Goal: Task Accomplishment & Management: Complete application form

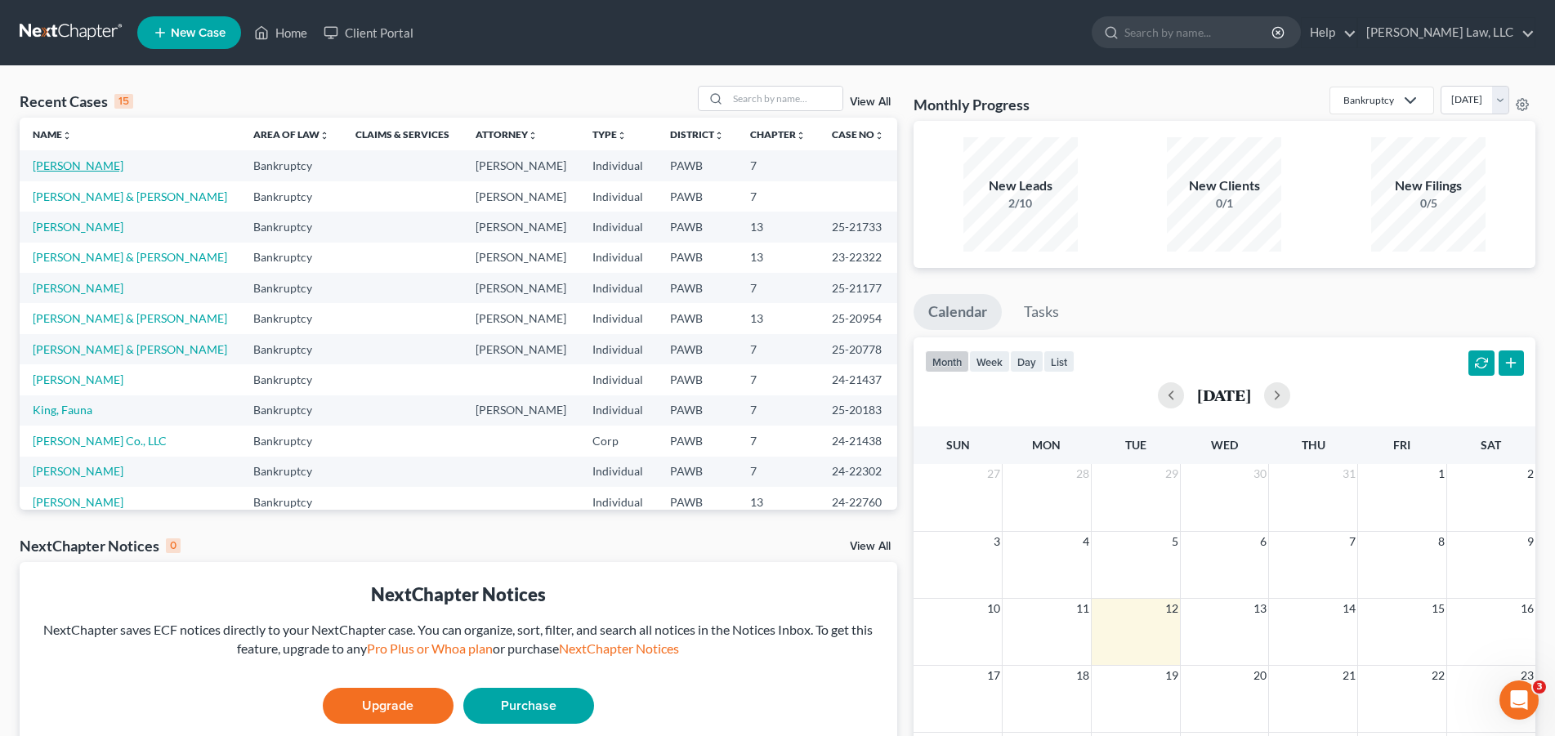
click at [59, 167] on link "[PERSON_NAME]" at bounding box center [78, 165] width 91 height 14
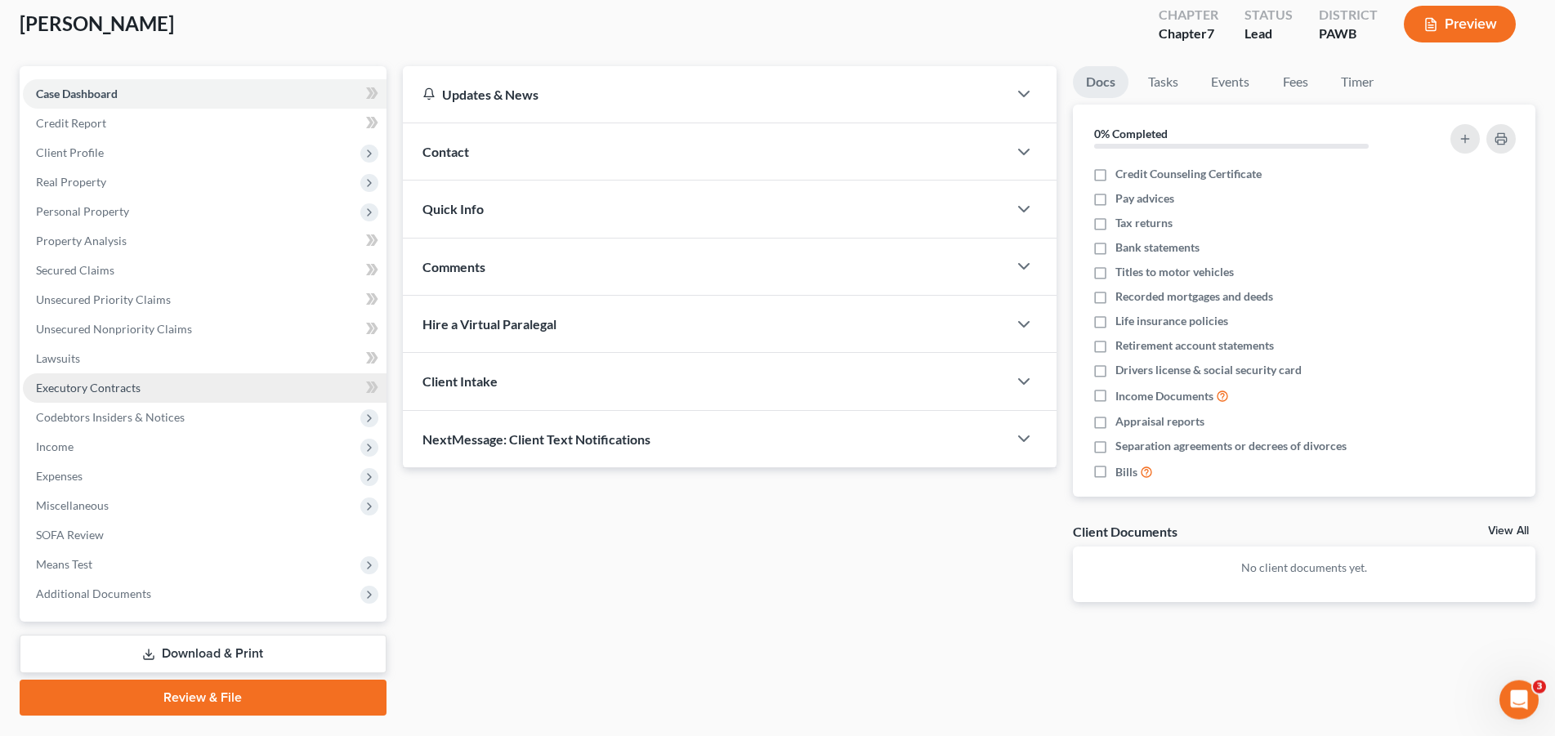
scroll to position [131, 0]
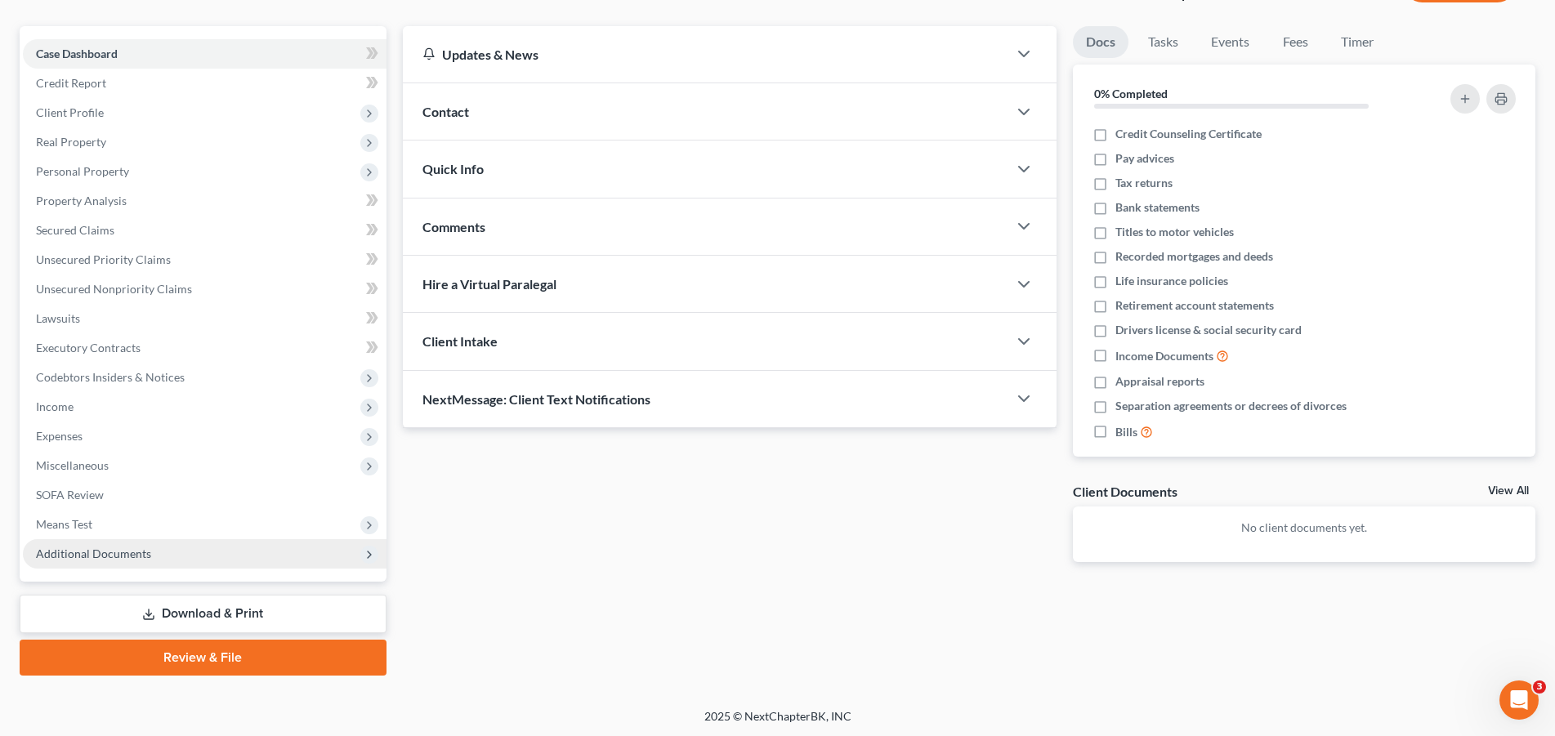
click at [110, 555] on span "Additional Documents" at bounding box center [93, 553] width 115 height 14
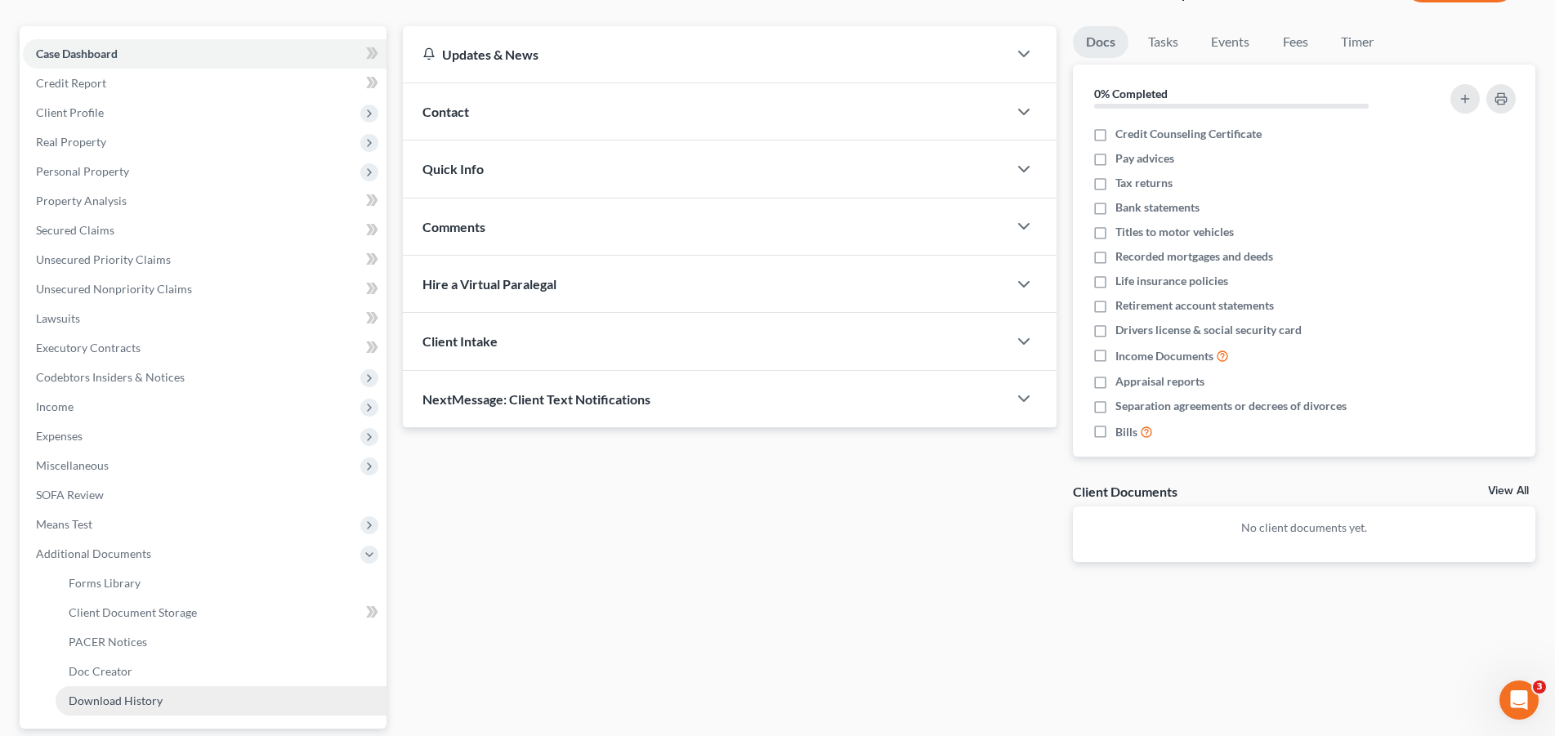
click at [128, 704] on span "Download History" at bounding box center [116, 701] width 94 height 14
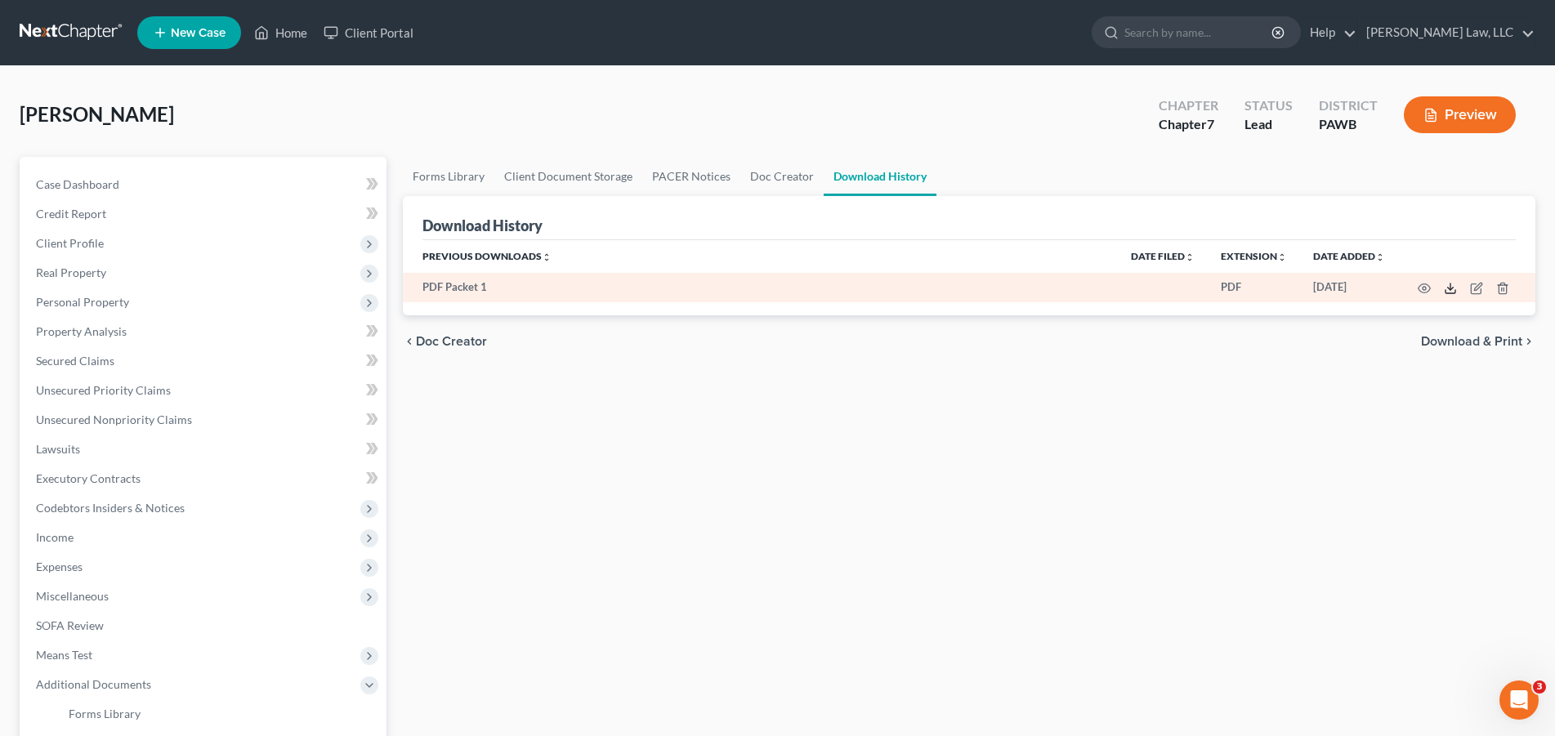
click at [1446, 286] on icon at bounding box center [1449, 288] width 13 height 13
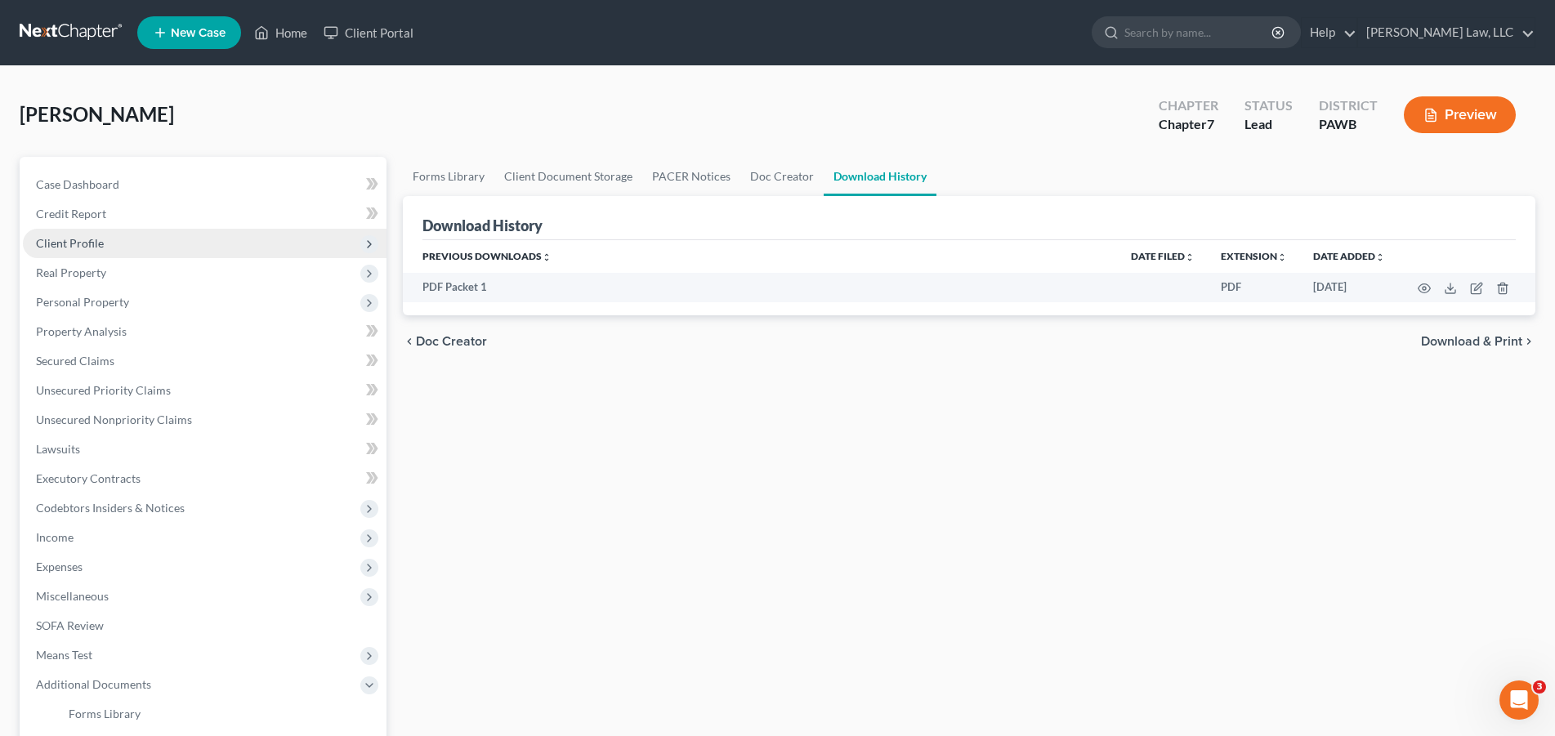
click at [95, 242] on span "Client Profile" at bounding box center [70, 243] width 68 height 14
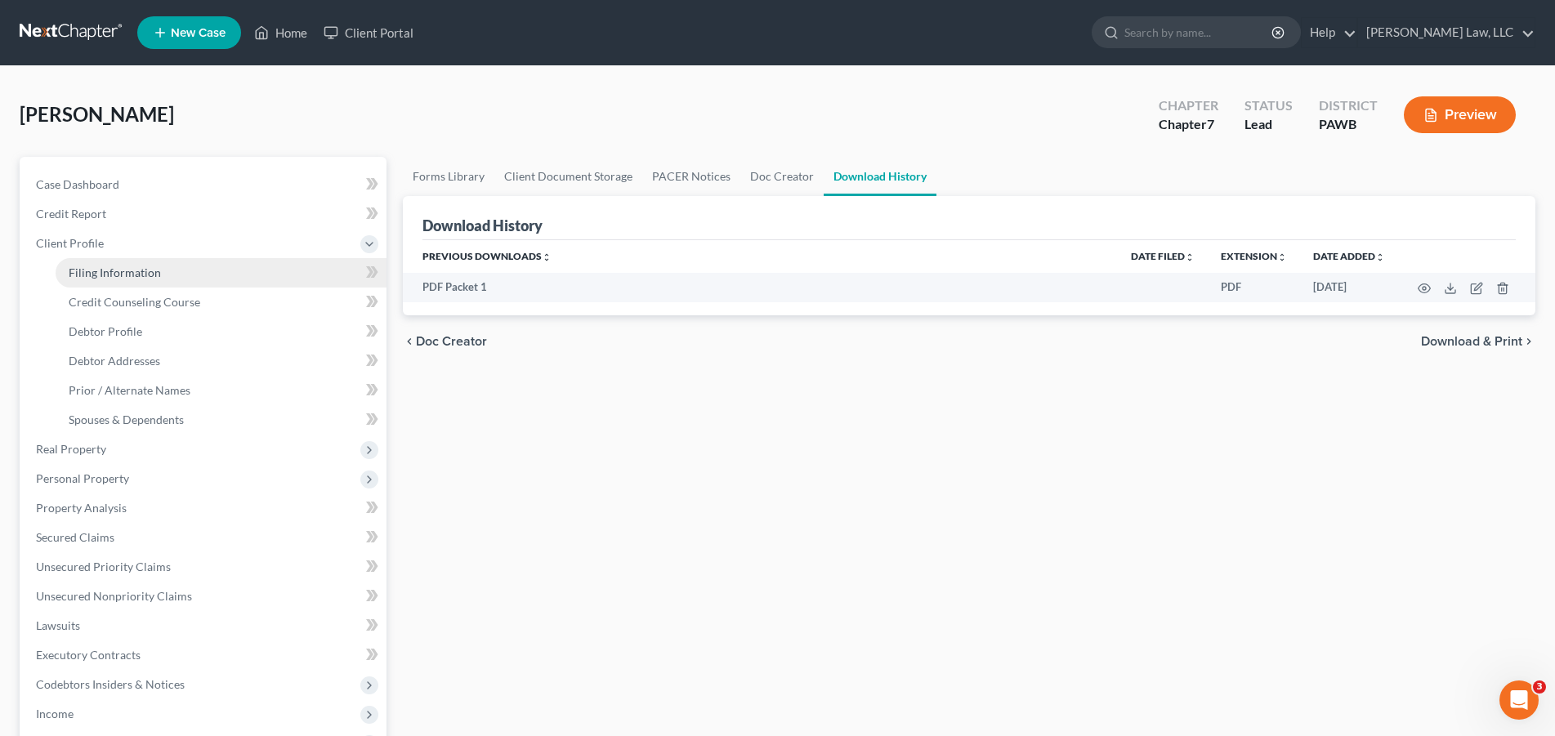
click at [102, 269] on span "Filing Information" at bounding box center [115, 272] width 92 height 14
select select "1"
select select "0"
select select "39"
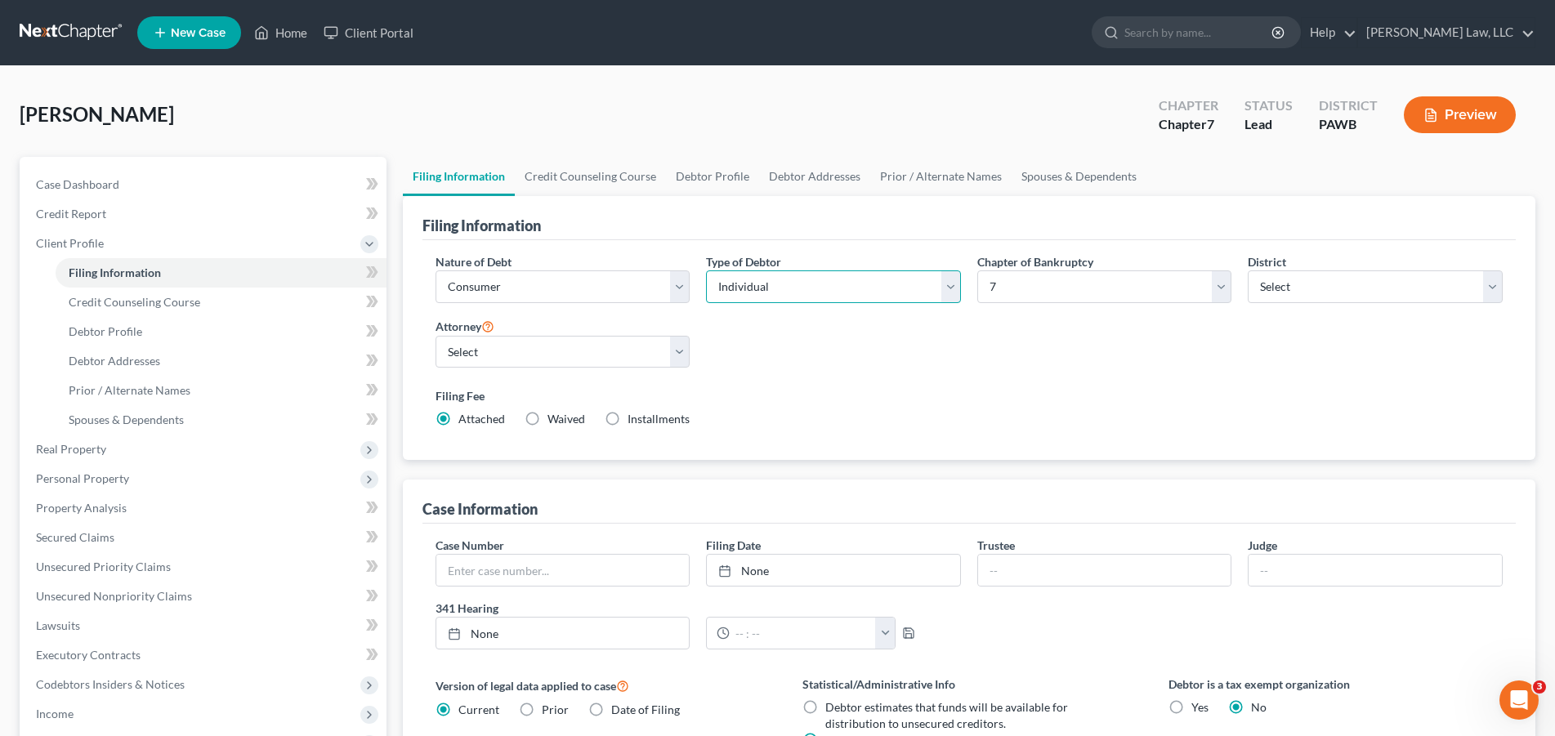
click at [706, 270] on select "Select Individual Joint" at bounding box center [833, 286] width 255 height 33
select select "1"
click option "Joint" at bounding box center [0, 0] width 0 height 0
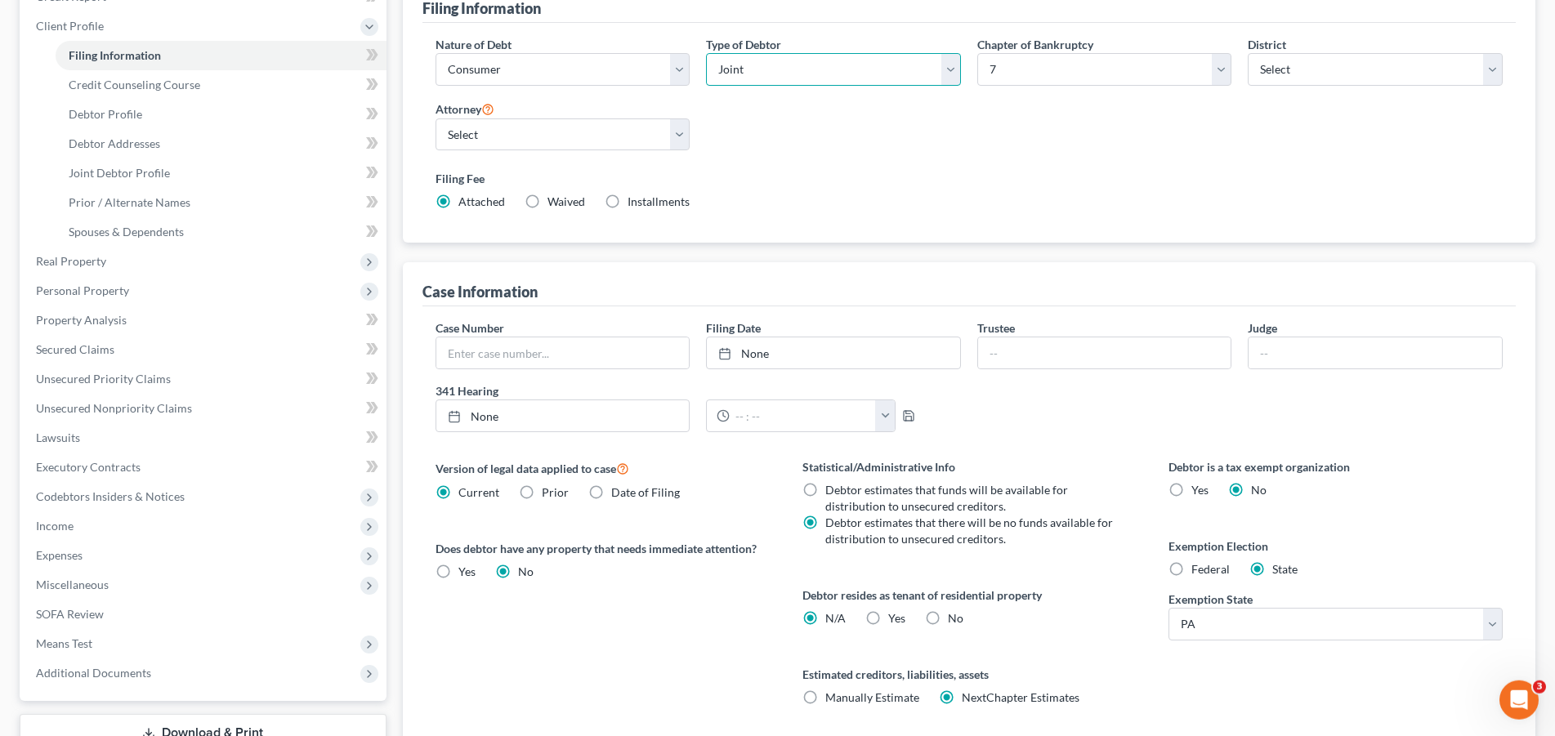
scroll to position [250, 0]
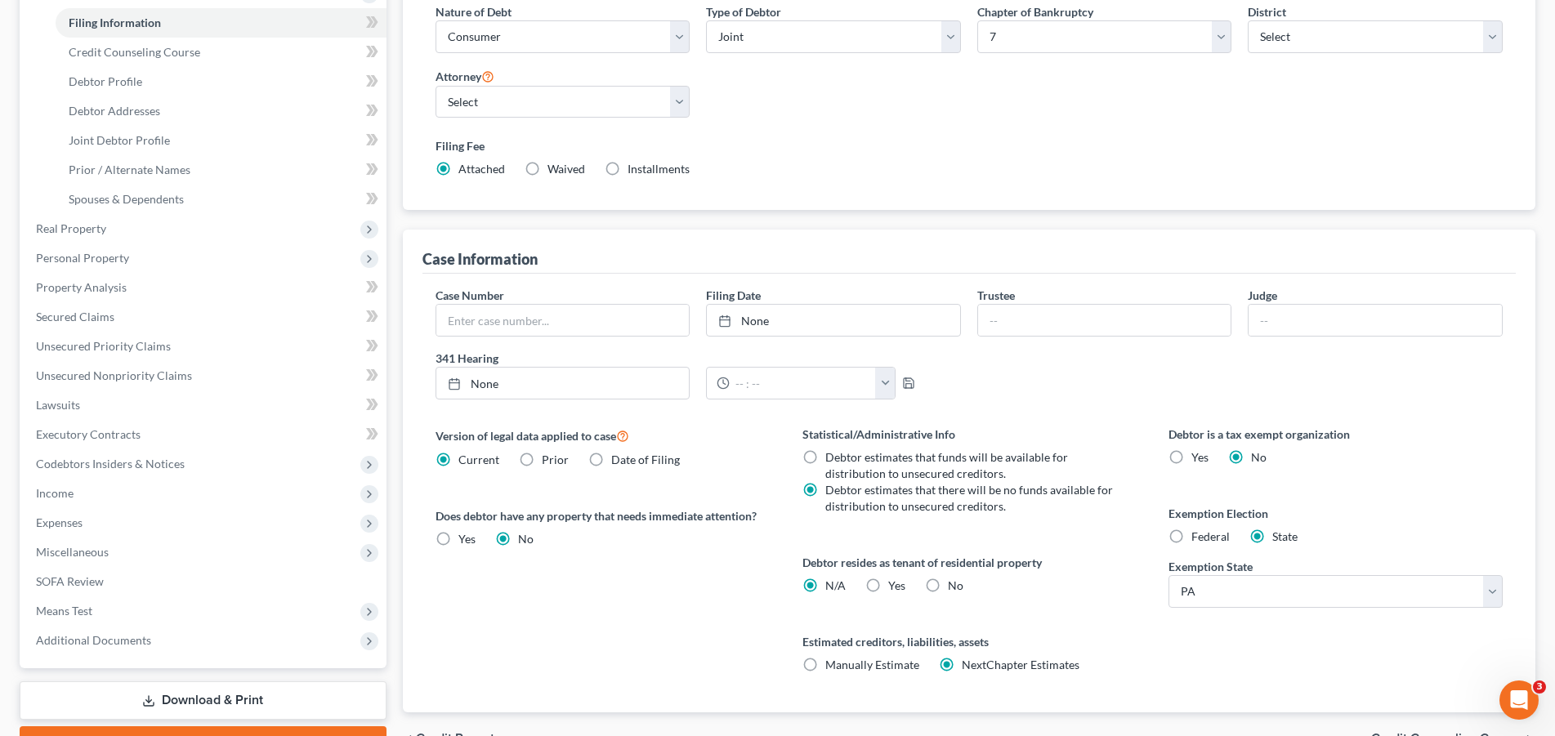
click at [1191, 534] on label "Federal" at bounding box center [1210, 537] width 38 height 16
click at [1191, 537] on label "Federal" at bounding box center [1210, 537] width 38 height 16
click at [1198, 537] on input "Federal" at bounding box center [1203, 534] width 11 height 11
radio input "true"
radio input "false"
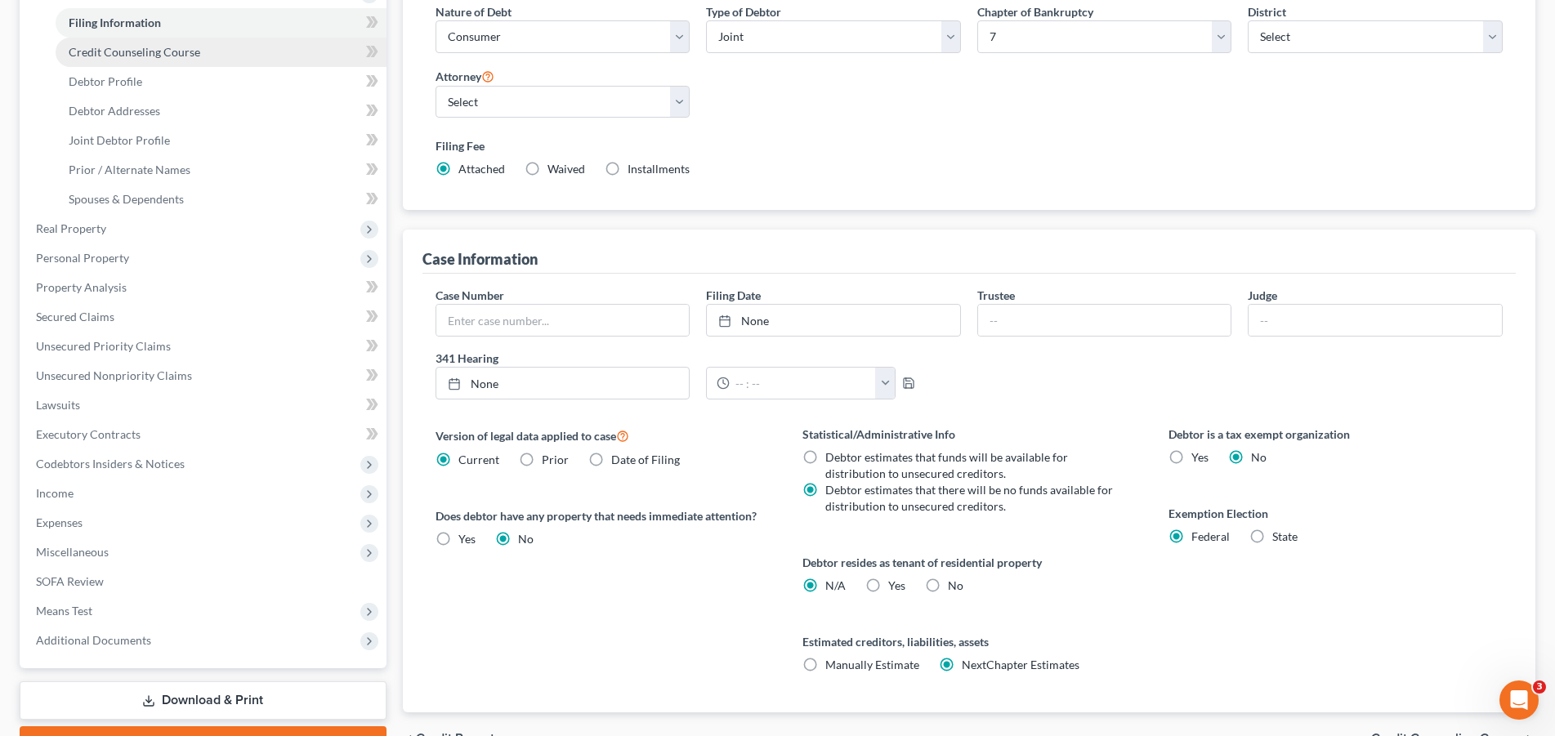
click at [153, 56] on span "Credit Counseling Course" at bounding box center [135, 52] width 132 height 14
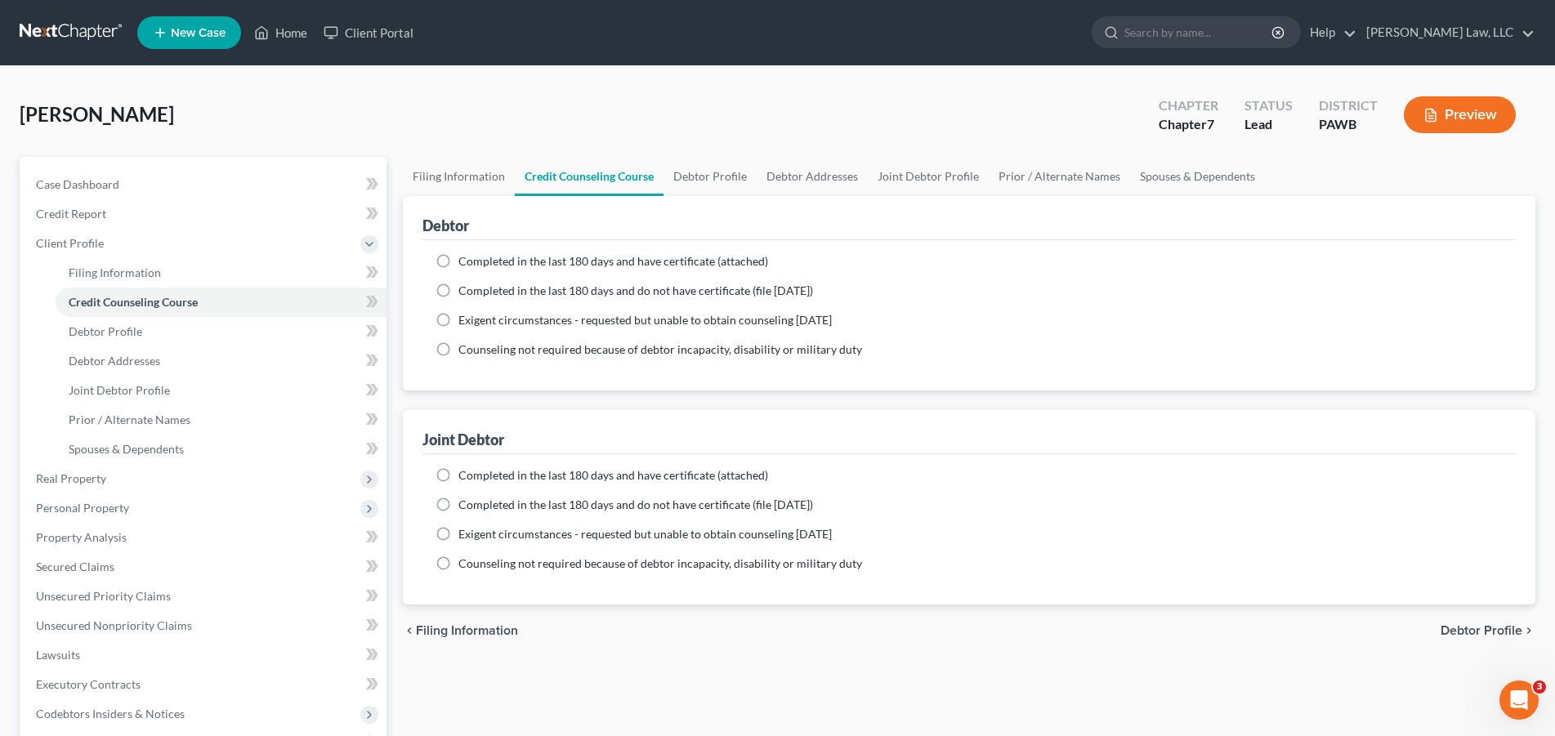
click at [458, 261] on label "Completed in the last 180 days and have certificate (attached)" at bounding box center [613, 261] width 310 height 16
click at [465, 261] on input "Completed in the last 180 days and have certificate (attached)" at bounding box center [470, 258] width 11 height 11
radio input "true"
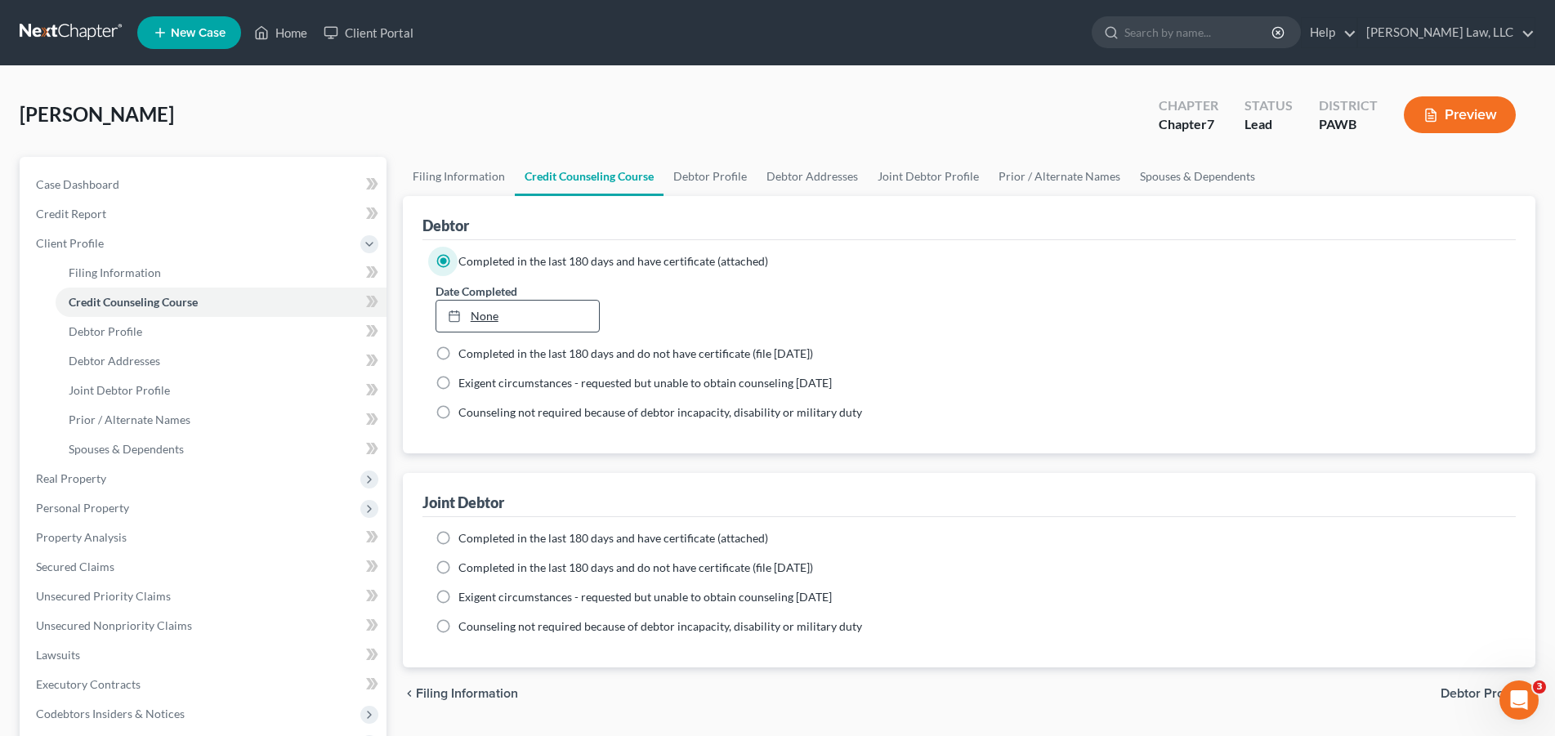
type input "[DATE]"
click at [560, 313] on link "[DATE]" at bounding box center [517, 316] width 163 height 31
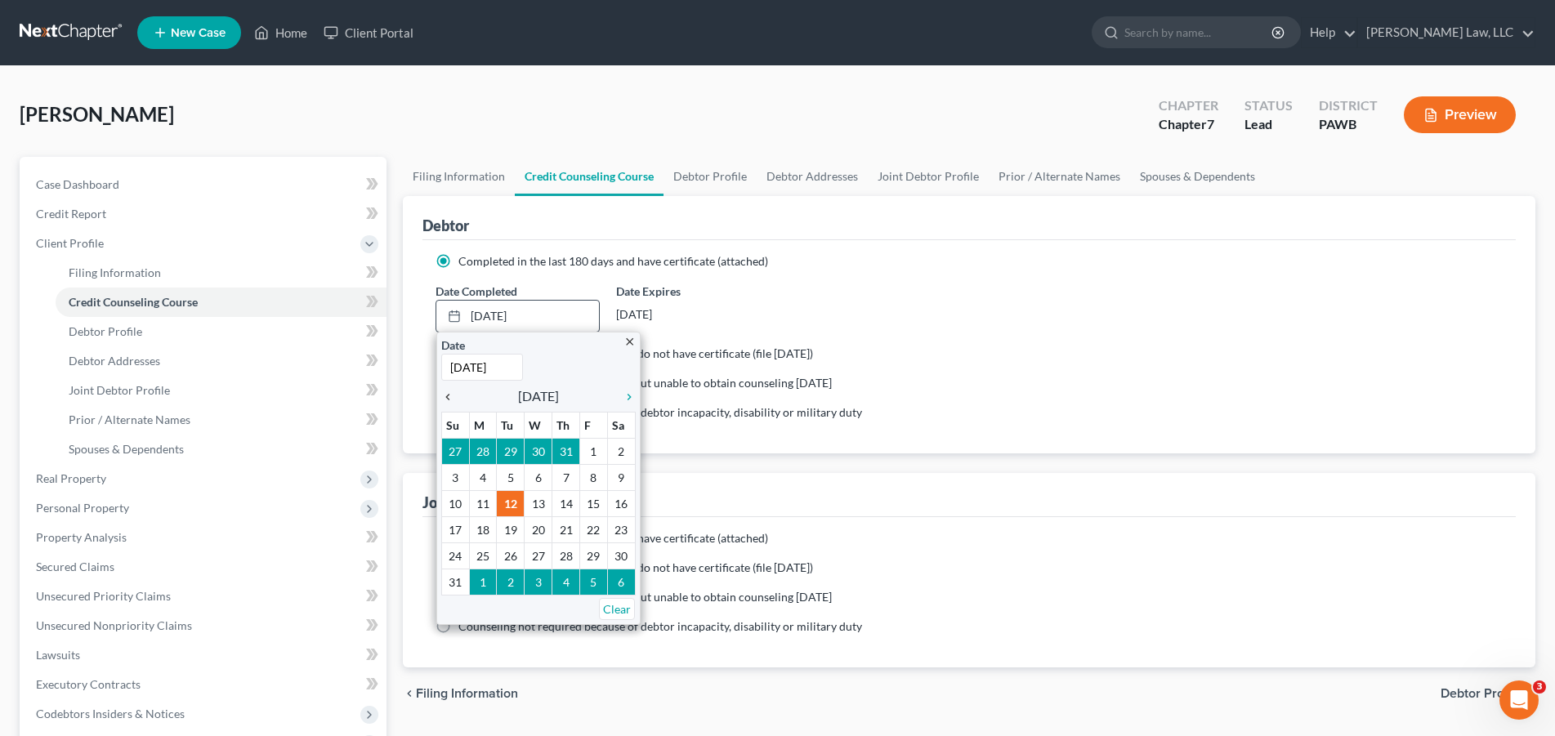
click at [458, 404] on link "chevron_left" at bounding box center [451, 396] width 21 height 20
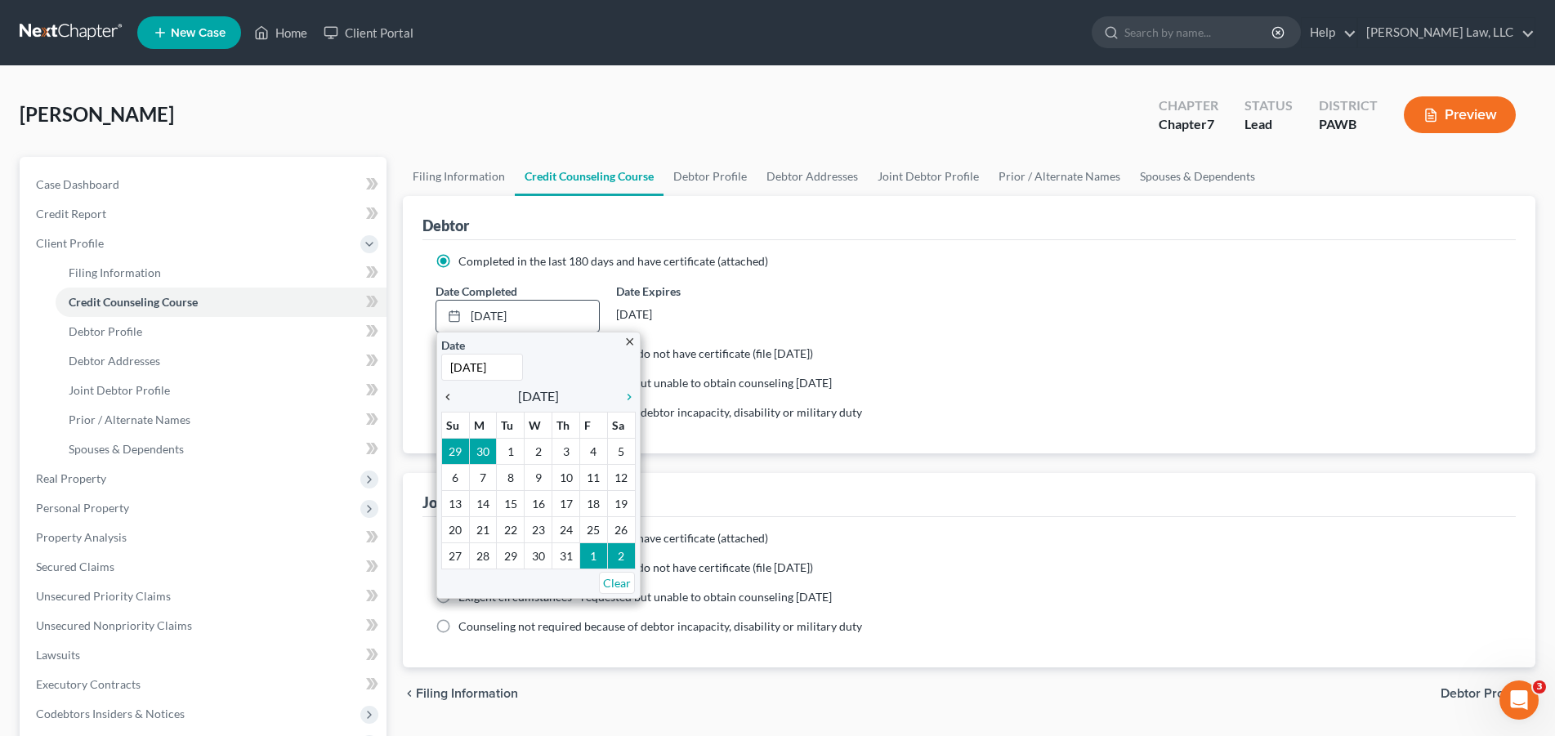
click at [450, 399] on icon "chevron_left" at bounding box center [451, 396] width 21 height 13
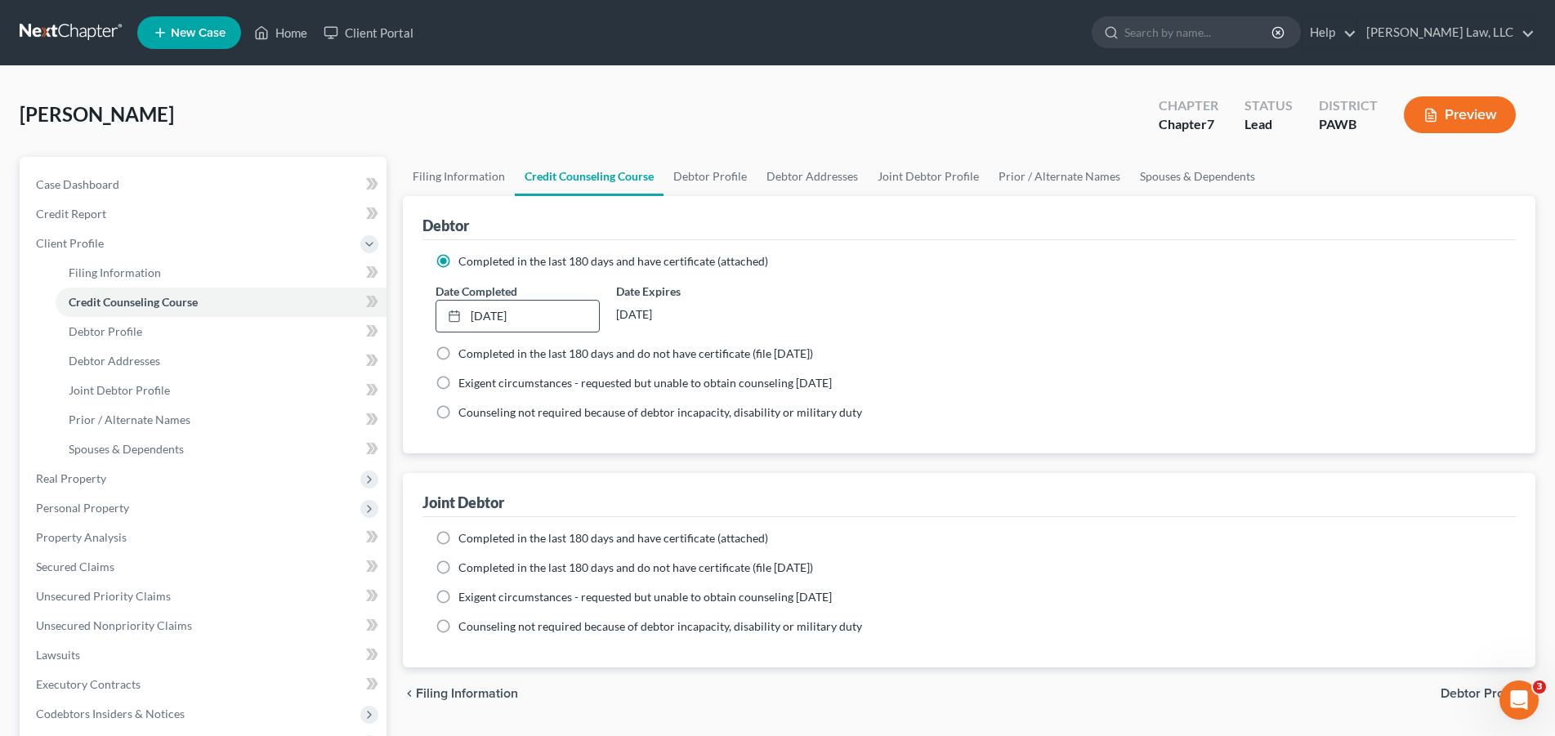
click at [458, 540] on label "Completed in the last 180 days and have certificate (attached)" at bounding box center [613, 538] width 310 height 16
click at [465, 540] on input "Completed in the last 180 days and have certificate (attached)" at bounding box center [470, 535] width 11 height 11
radio input "true"
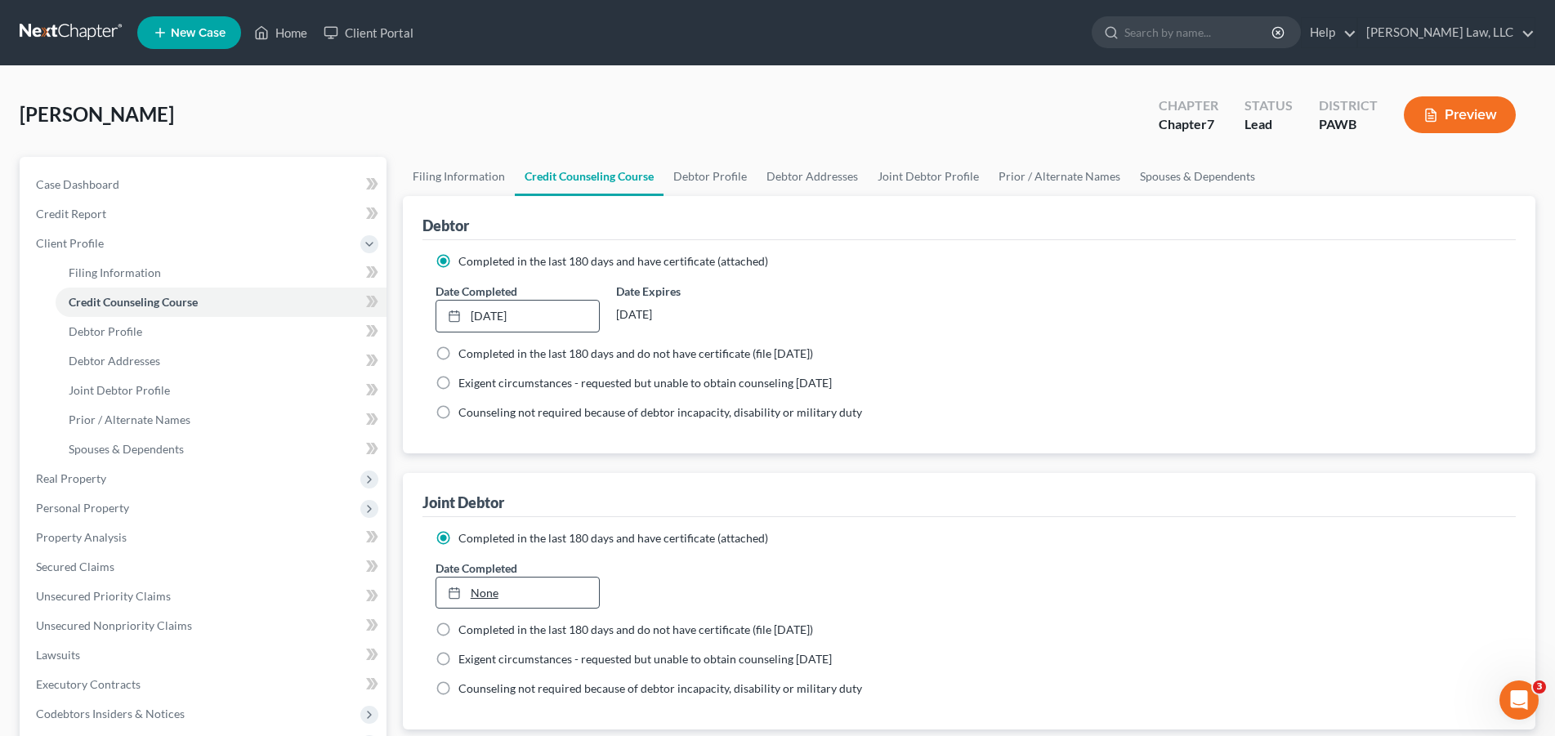
type input "[DATE]"
click at [484, 589] on link "None" at bounding box center [517, 593] width 163 height 31
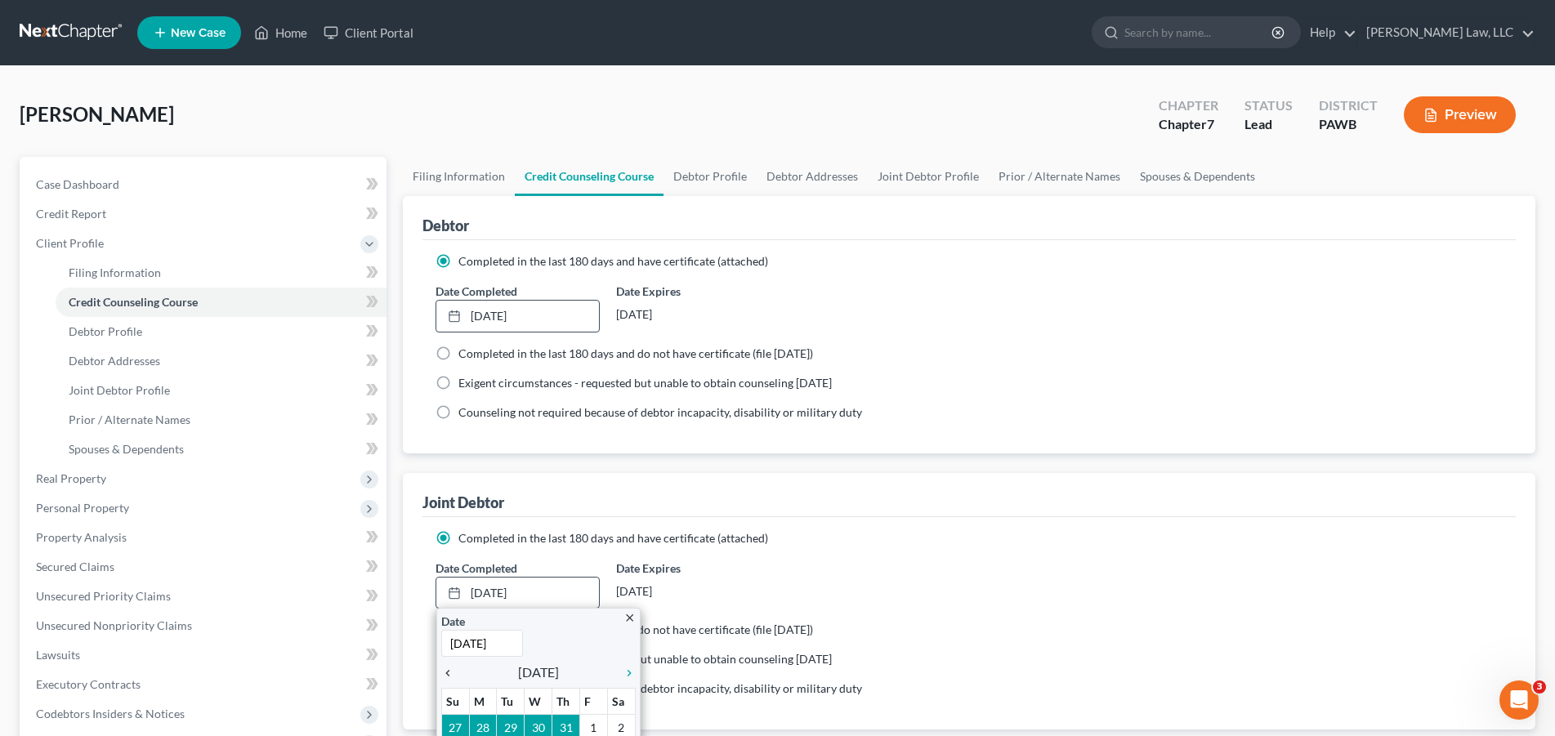
click at [447, 675] on icon "chevron_left" at bounding box center [451, 673] width 21 height 13
click at [448, 675] on icon "chevron_left" at bounding box center [451, 673] width 21 height 13
click at [447, 675] on icon "chevron_left" at bounding box center [451, 673] width 21 height 13
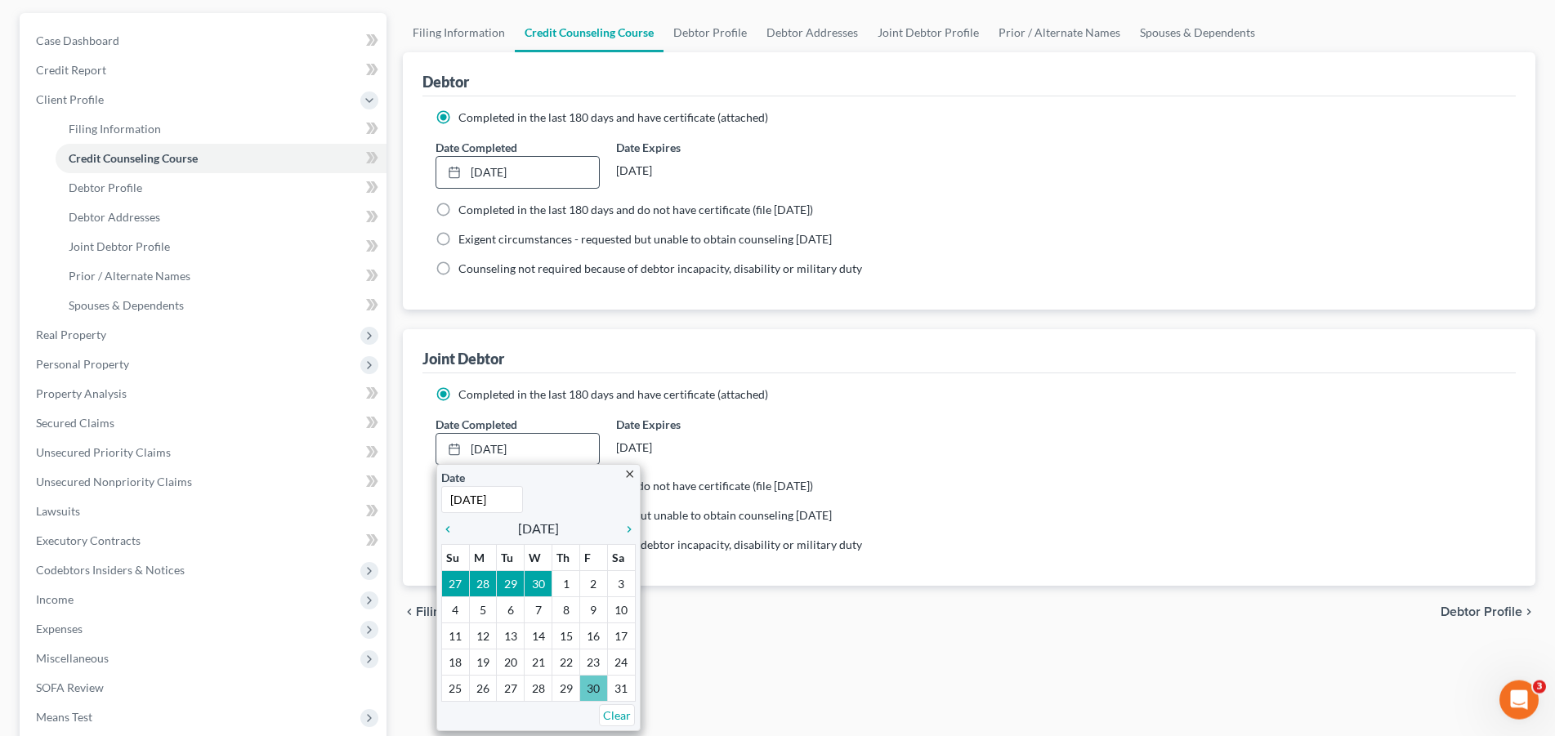
scroll to position [167, 0]
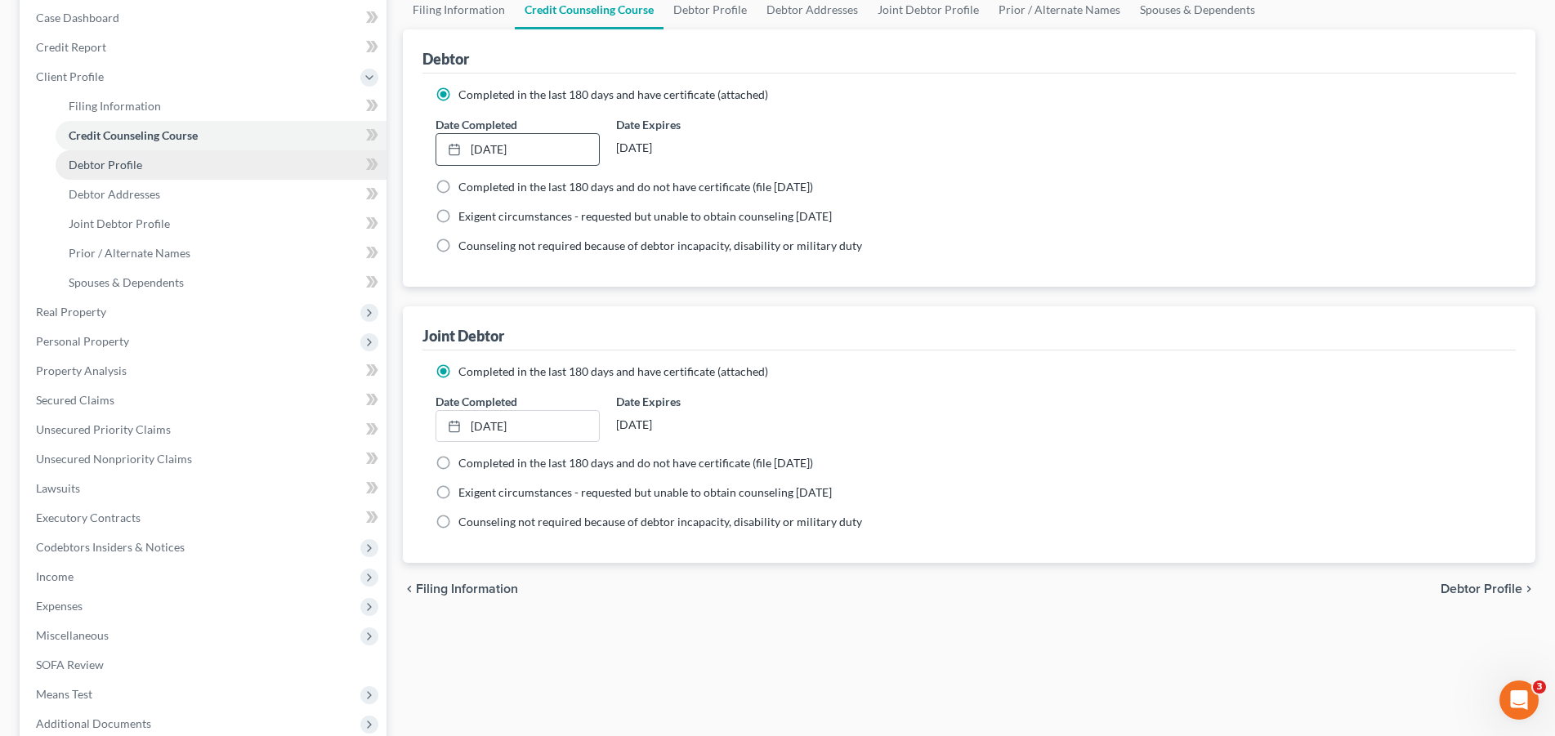
click at [123, 167] on span "Debtor Profile" at bounding box center [106, 165] width 74 height 14
select select "1"
select select "0"
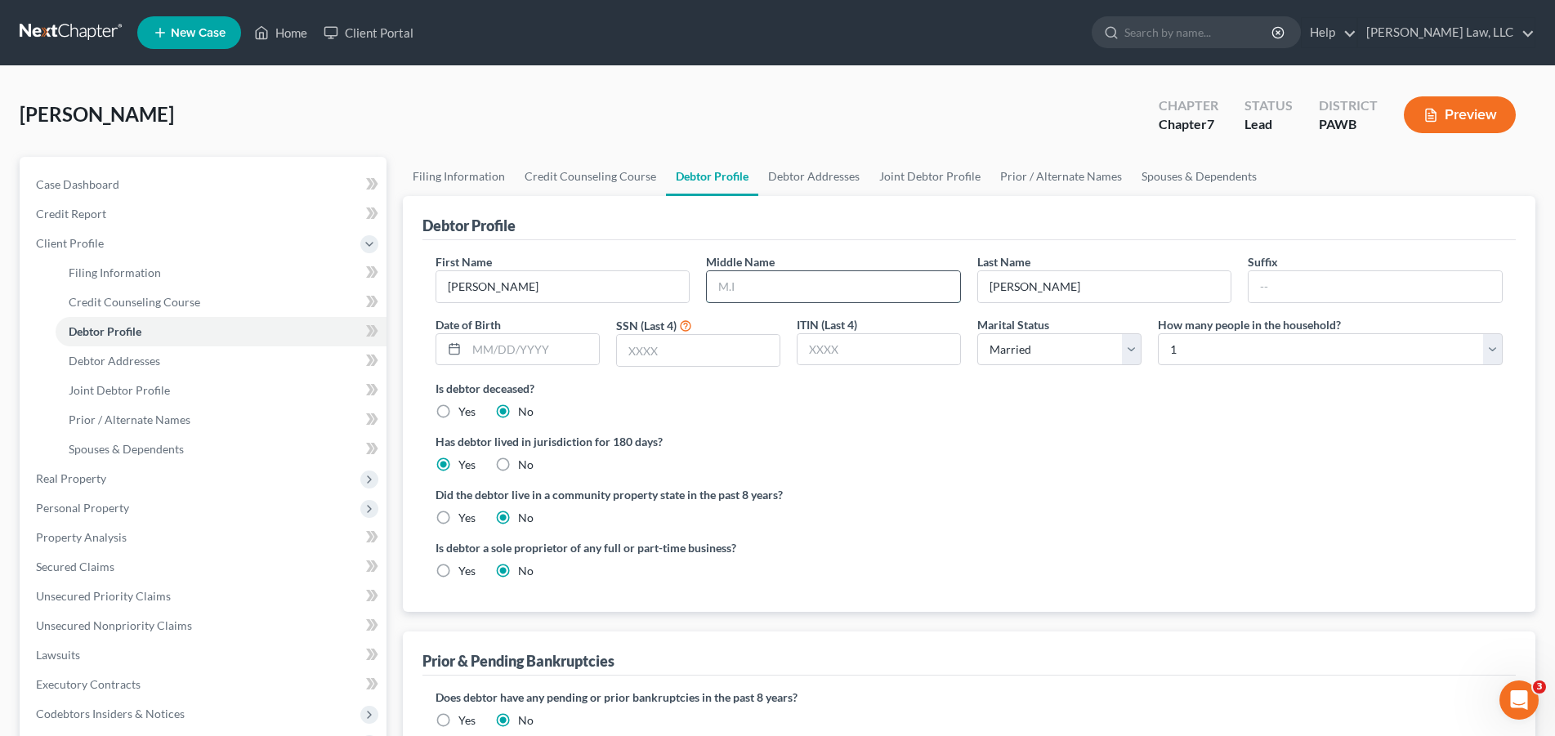
click at [795, 289] on input "text" at bounding box center [833, 286] width 253 height 31
